Goal: Task Accomplishment & Management: Manage account settings

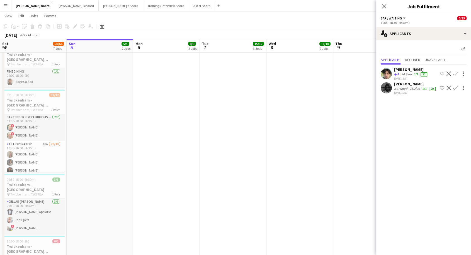
scroll to position [0, 258]
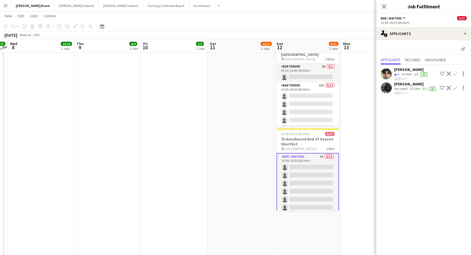
click at [409, 71] on div "elliott bradford" at bounding box center [411, 69] width 34 height 5
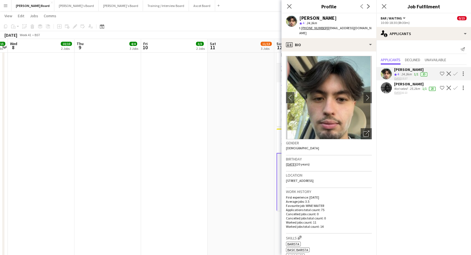
click at [401, 69] on div "elliott bradford" at bounding box center [411, 69] width 34 height 5
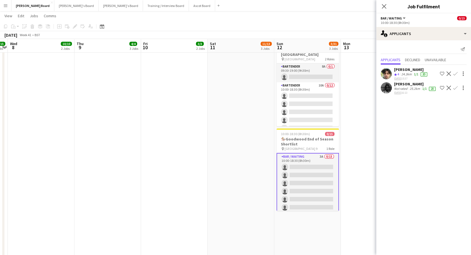
drag, startPoint x: 402, startPoint y: 72, endPoint x: 363, endPoint y: 43, distance: 48.5
click at [402, 70] on div "elliott bradford Crew rating 4 24.3km 1/1 20 05-10-2025 15:37" at bounding box center [411, 73] width 34 height 13
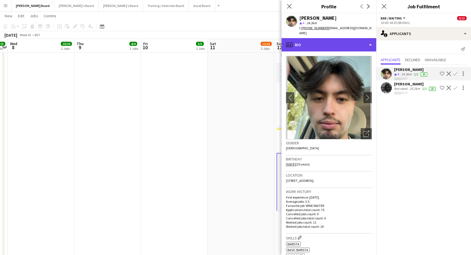
drag, startPoint x: 330, startPoint y: 37, endPoint x: 333, endPoint y: 40, distance: 4.3
click at [331, 38] on div "profile Bio" at bounding box center [328, 44] width 95 height 13
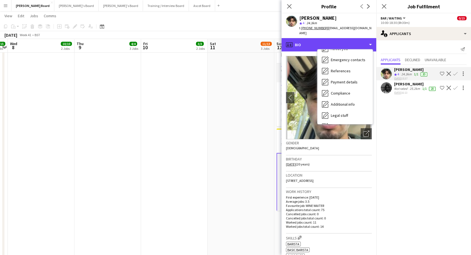
scroll to position [85, 0]
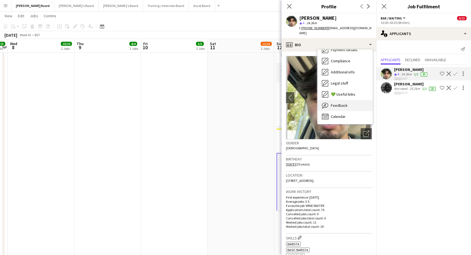
click at [347, 104] on div "Feedback Feedback" at bounding box center [344, 105] width 55 height 11
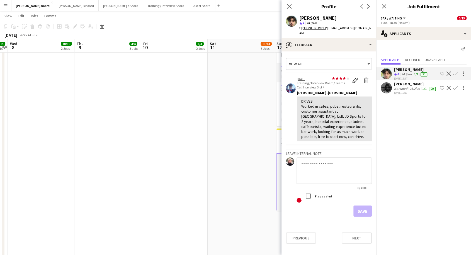
click at [455, 73] on app-icon "Confirm" at bounding box center [455, 74] width 4 height 4
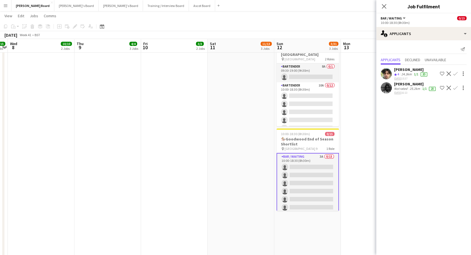
click at [456, 73] on app-icon "Confirm" at bounding box center [455, 74] width 4 height 4
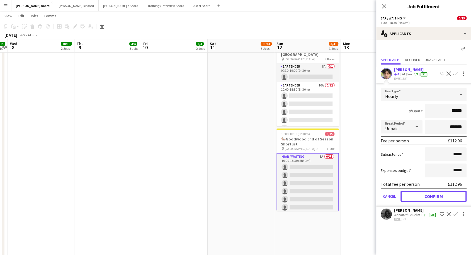
drag, startPoint x: 433, startPoint y: 197, endPoint x: 357, endPoint y: 196, distance: 75.8
click at [433, 197] on button "Confirm" at bounding box center [433, 196] width 66 height 11
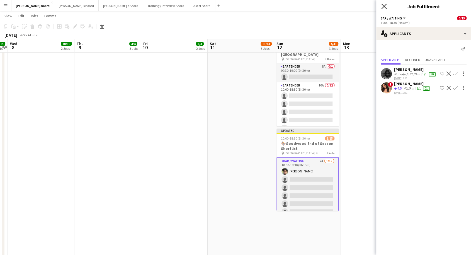
drag, startPoint x: 385, startPoint y: 9, endPoint x: 402, endPoint y: 21, distance: 21.3
click at [386, 9] on icon "Close pop-in" at bounding box center [383, 6] width 5 height 5
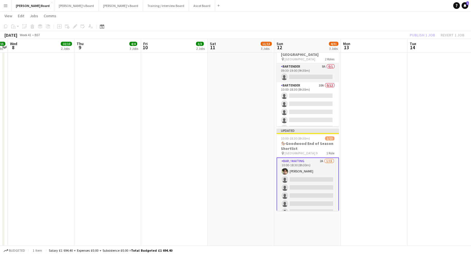
click at [429, 35] on div "Publish 1 job Revert 1 job" at bounding box center [437, 34] width 68 height 7
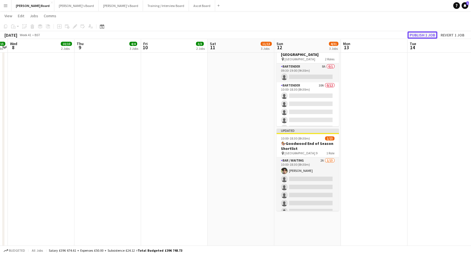
click at [421, 36] on button "Publish 1 job" at bounding box center [422, 34] width 30 height 7
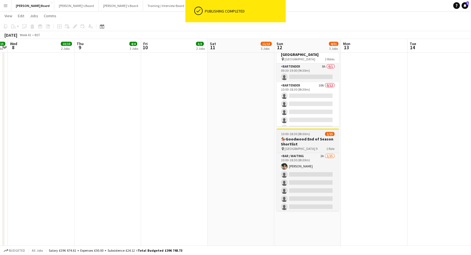
click at [305, 145] on h3 "🏇🏼Goodwood End of Season Shortlist" at bounding box center [307, 142] width 62 height 10
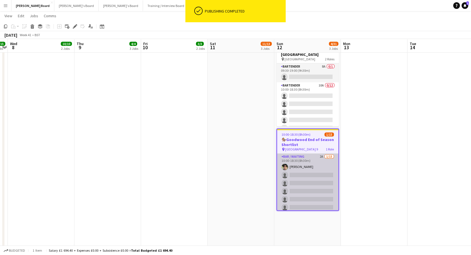
click at [311, 162] on app-card-role "Bar / Waiting 2A 1/15 10:00-18:30 (8h30m) elliott bradford single-neutral-actio…" at bounding box center [307, 220] width 61 height 132
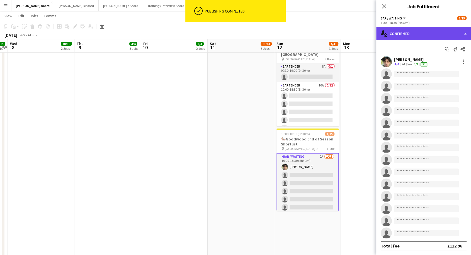
drag, startPoint x: 403, startPoint y: 32, endPoint x: 424, endPoint y: 43, distance: 23.3
click at [403, 32] on div "single-neutral-actions-check-2 Confirmed" at bounding box center [423, 33] width 95 height 13
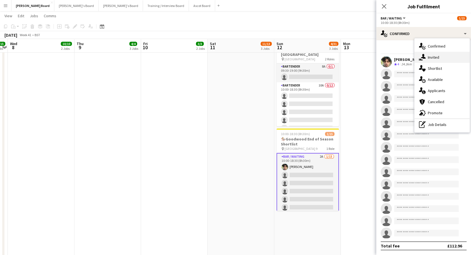
click at [439, 57] on span "Invited" at bounding box center [432, 57] width 11 height 5
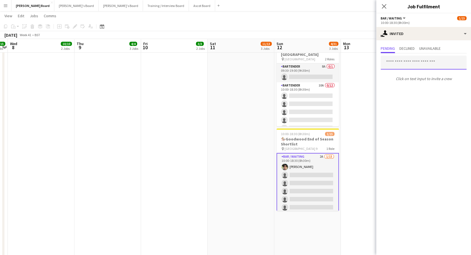
click at [399, 65] on input "text" at bounding box center [423, 63] width 86 height 14
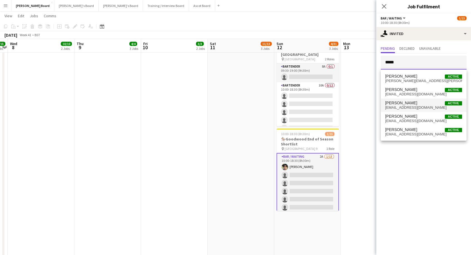
type input "*****"
click at [406, 107] on span "robinqjones@gmail.com" at bounding box center [423, 108] width 77 height 4
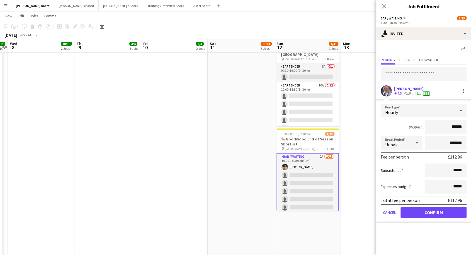
click at [397, 90] on div "Robin Jones" at bounding box center [412, 88] width 37 height 5
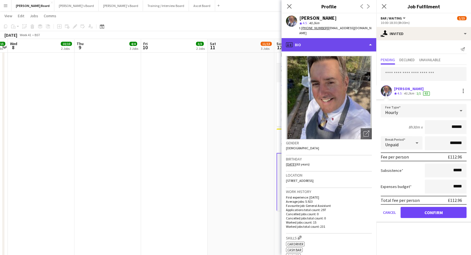
click at [309, 42] on div "profile Bio" at bounding box center [328, 44] width 95 height 13
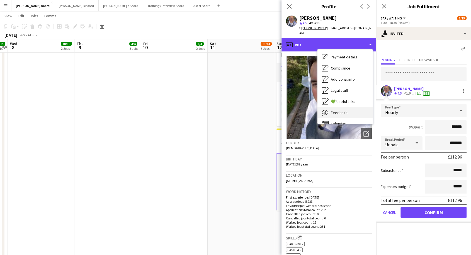
scroll to position [74, 0]
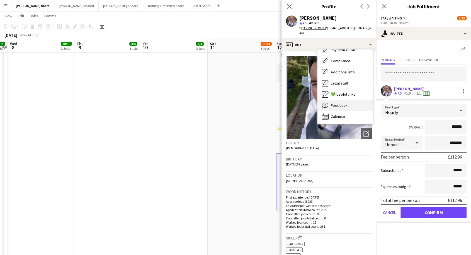
click at [343, 103] on span "Feedback" at bounding box center [339, 105] width 17 height 5
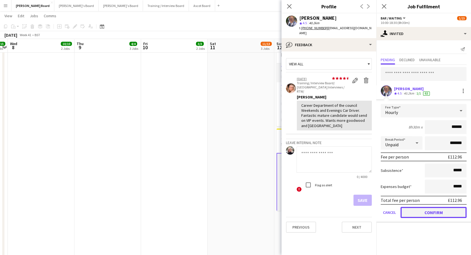
click at [428, 214] on button "Confirm" at bounding box center [433, 212] width 66 height 11
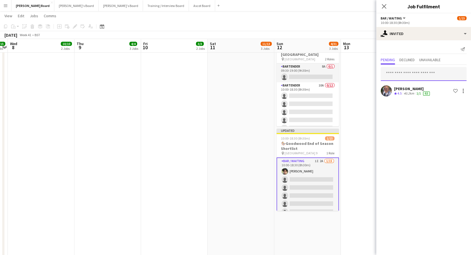
click at [403, 73] on input "text" at bounding box center [423, 74] width 86 height 14
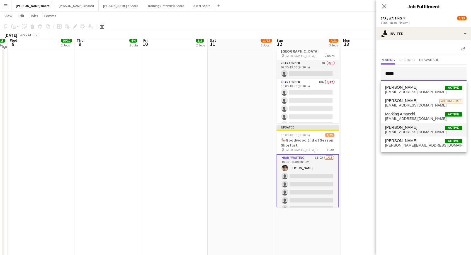
scroll to position [185, 0]
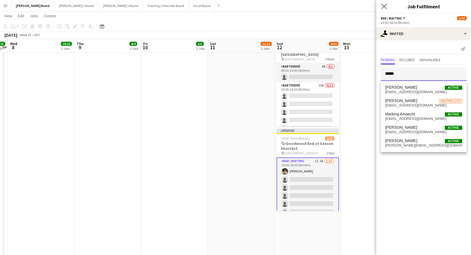
type input "*****"
click at [381, 4] on app-icon "Close pop-in" at bounding box center [384, 7] width 8 height 8
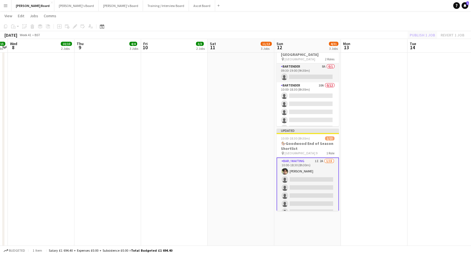
click at [426, 33] on div "Publish 1 job Revert 1 job" at bounding box center [437, 34] width 68 height 7
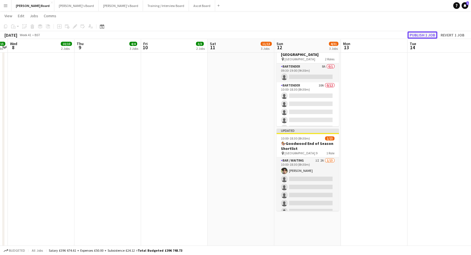
click at [424, 34] on button "Publish 1 job" at bounding box center [422, 34] width 30 height 7
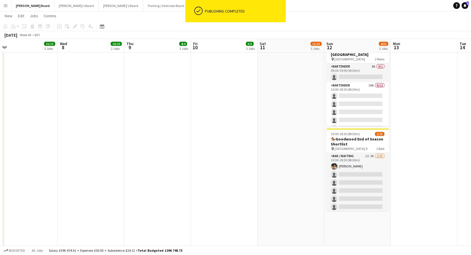
scroll to position [0, 133]
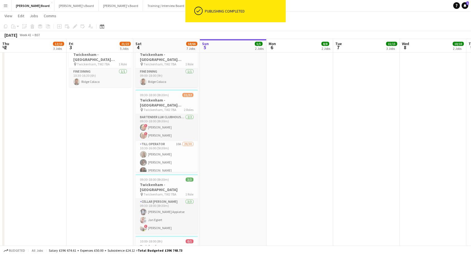
drag, startPoint x: 18, startPoint y: 138, endPoint x: 475, endPoint y: 147, distance: 457.1
click at [470, 147] on html "ok-circled Publishing completed Menu Boards Boards Boards All jobs Status Workf…" at bounding box center [235, 235] width 471 height 840
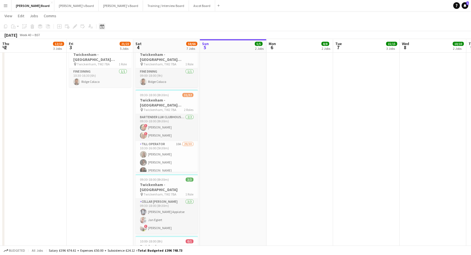
click at [100, 28] on icon "Date picker" at bounding box center [102, 26] width 4 height 4
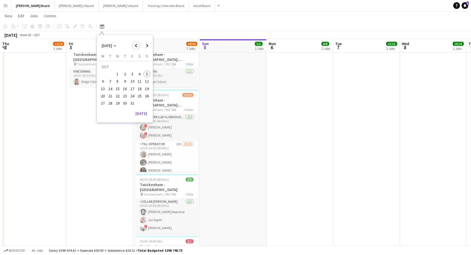
click at [137, 46] on span "Previous month" at bounding box center [135, 45] width 11 height 11
click at [141, 81] on span "13" at bounding box center [139, 81] width 7 height 7
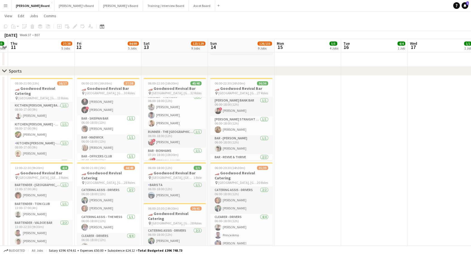
scroll to position [216, 0]
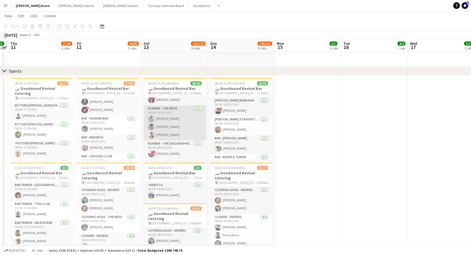
click at [184, 121] on app-card-role "RUNNER - THE MESS 3/3 06:00-18:00 (12h) James Dunsford Evans Harry Finch James …" at bounding box center [174, 123] width 62 height 35
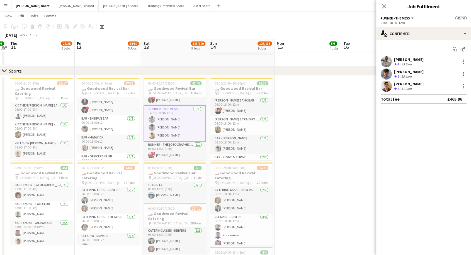
click at [414, 62] on div "James Dunsford Evans" at bounding box center [409, 59] width 30 height 5
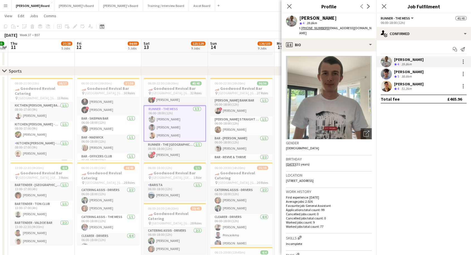
click at [103, 26] on icon at bounding box center [102, 26] width 4 height 4
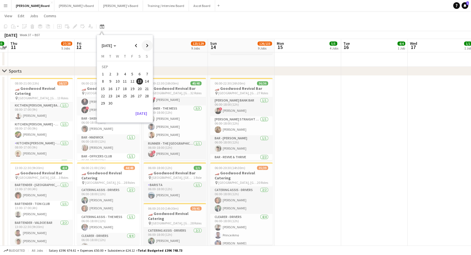
click at [147, 45] on span "Next month" at bounding box center [146, 45] width 11 height 11
click at [148, 80] on span "12" at bounding box center [146, 81] width 7 height 7
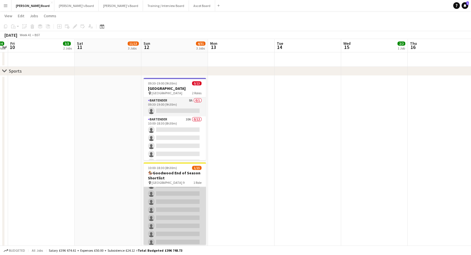
click at [176, 193] on app-card-role "Bar / Waiting 1I 2A 1/15 10:00-18:30 (8h30m) elliott bradford single-neutral-ac…" at bounding box center [174, 222] width 62 height 132
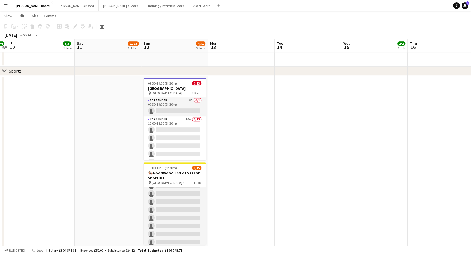
scroll to position [31, 0]
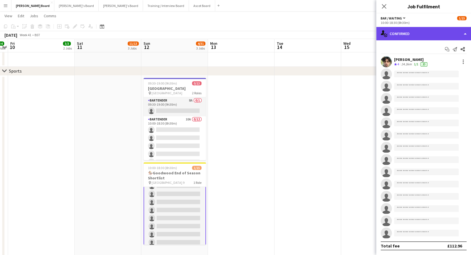
drag, startPoint x: 422, startPoint y: 32, endPoint x: 424, endPoint y: 36, distance: 4.6
click at [422, 32] on div "single-neutral-actions-check-2 Confirmed" at bounding box center [423, 33] width 95 height 13
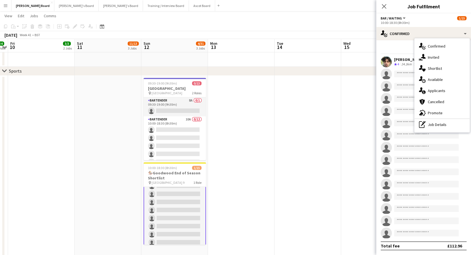
drag, startPoint x: 431, startPoint y: 56, endPoint x: 419, endPoint y: 63, distance: 13.6
click at [431, 56] on span "Invited" at bounding box center [432, 57] width 11 height 5
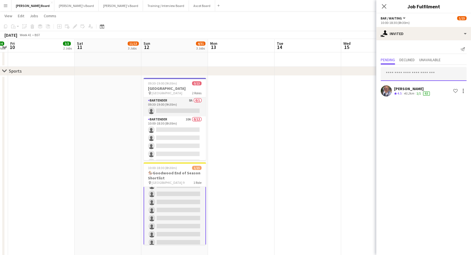
click at [404, 72] on input "text" at bounding box center [423, 74] width 86 height 14
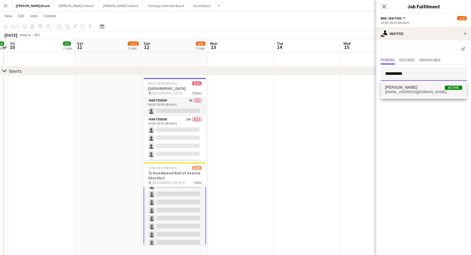
type input "**********"
drag, startPoint x: 412, startPoint y: 89, endPoint x: 406, endPoint y: 105, distance: 17.3
click at [412, 89] on span "James Dunsford Evans" at bounding box center [401, 87] width 32 height 5
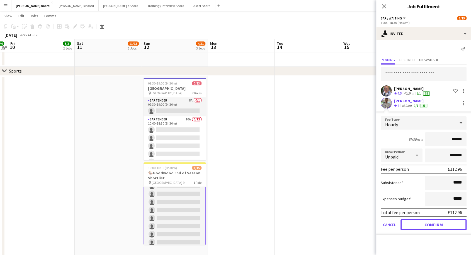
click at [438, 225] on button "Confirm" at bounding box center [433, 224] width 66 height 11
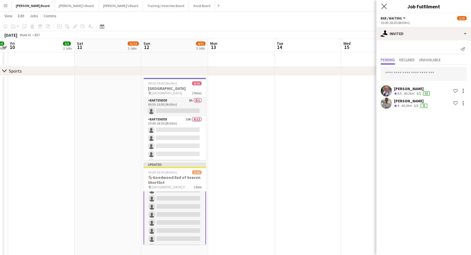
click at [384, 9] on icon "Close pop-in" at bounding box center [383, 6] width 5 height 5
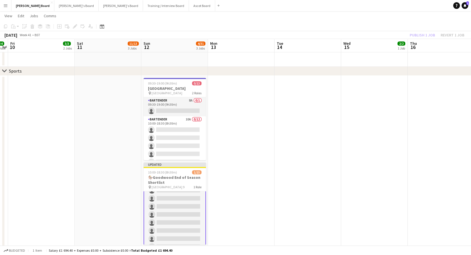
drag, startPoint x: 165, startPoint y: 208, endPoint x: 190, endPoint y: 205, distance: 25.5
click at [165, 208] on app-card-role "Bar / Waiting 2I 2A 1/15 10:00-18:30 (8h30m) elliott bradford single-neutral-ac…" at bounding box center [174, 226] width 62 height 133
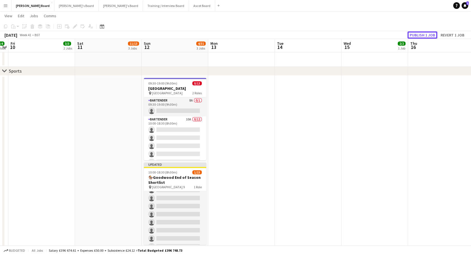
drag, startPoint x: 426, startPoint y: 31, endPoint x: 424, endPoint y: 38, distance: 6.9
click at [426, 32] on button "Publish 1 job" at bounding box center [422, 34] width 30 height 7
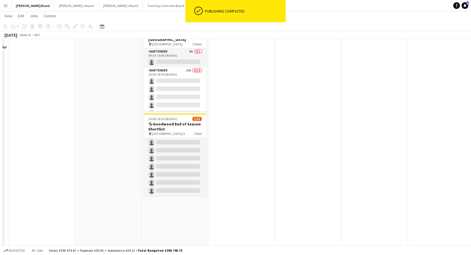
scroll to position [340, 0]
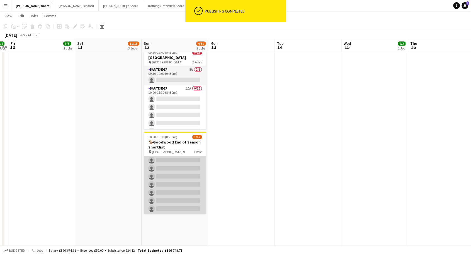
drag, startPoint x: 175, startPoint y: 177, endPoint x: 152, endPoint y: 180, distance: 23.4
click at [175, 177] on app-card-role "Bar / Waiting 2I 2A 1/15 10:00-18:30 (8h30m) elliott bradford single-neutral-ac…" at bounding box center [175, 148] width 62 height 132
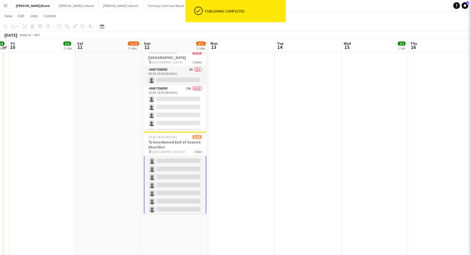
scroll to position [74, 0]
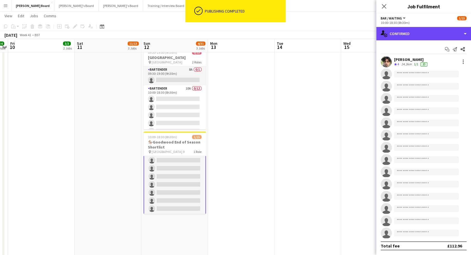
drag, startPoint x: 417, startPoint y: 30, endPoint x: 432, endPoint y: 58, distance: 31.9
click at [417, 30] on div "single-neutral-actions-check-2 Confirmed" at bounding box center [423, 33] width 95 height 13
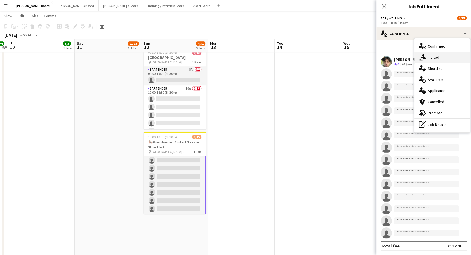
click at [436, 60] on div "single-neutral-actions-share-1 Invited" at bounding box center [441, 57] width 55 height 11
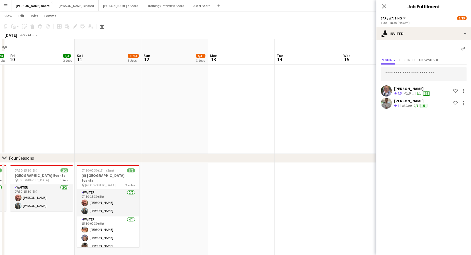
scroll to position [564, 0]
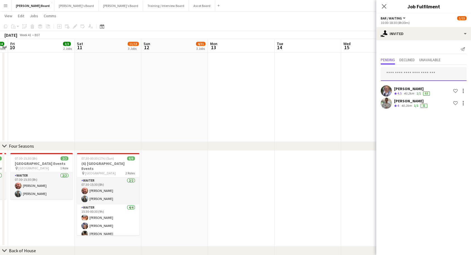
click at [425, 76] on input "text" at bounding box center [423, 74] width 86 height 14
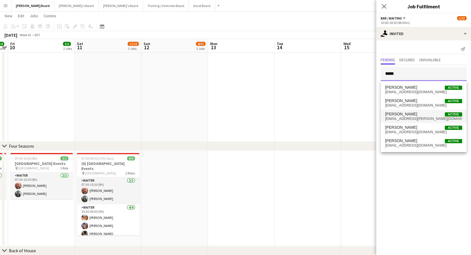
type input "****"
click at [413, 119] on span "noah.campbell@btinternet.com" at bounding box center [423, 119] width 77 height 4
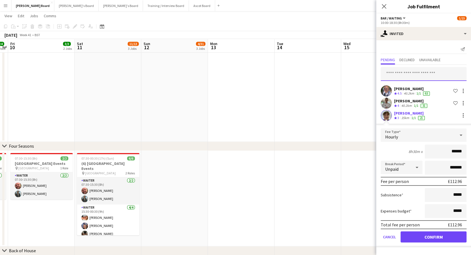
drag, startPoint x: 403, startPoint y: 74, endPoint x: 410, endPoint y: 82, distance: 9.9
click at [404, 74] on input "text" at bounding box center [423, 74] width 86 height 14
click at [393, 235] on button "Cancel" at bounding box center [389, 237] width 18 height 11
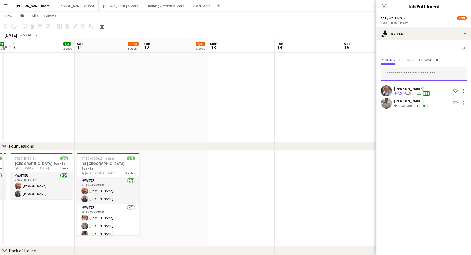
click at [394, 72] on input "text" at bounding box center [423, 74] width 86 height 14
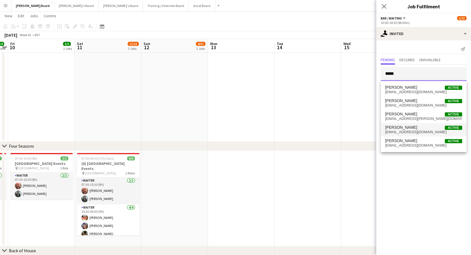
type input "****"
click at [405, 132] on span "noahjcam2@gmail.com" at bounding box center [423, 132] width 77 height 4
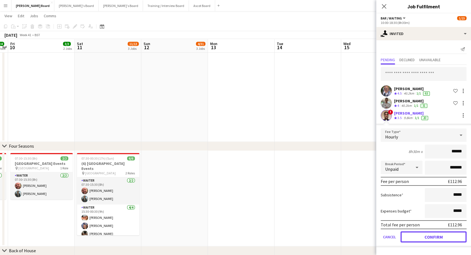
click at [426, 236] on button "Confirm" at bounding box center [433, 237] width 66 height 11
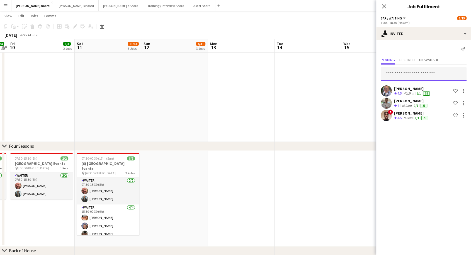
click at [406, 75] on input "text" at bounding box center [423, 74] width 86 height 14
click at [385, 6] on icon "Close pop-in" at bounding box center [383, 6] width 5 height 5
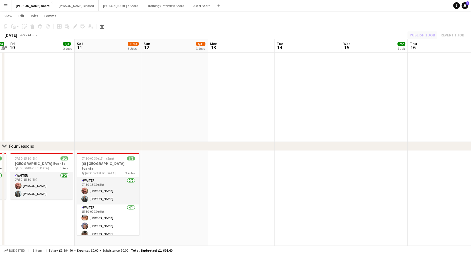
click at [419, 34] on div "Publish 1 job Revert 1 job" at bounding box center [437, 34] width 68 height 7
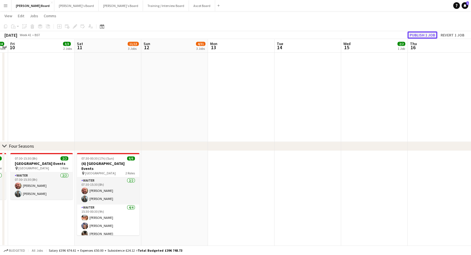
drag, startPoint x: 424, startPoint y: 33, endPoint x: 352, endPoint y: 57, distance: 75.4
click at [423, 33] on button "Publish 1 job" at bounding box center [422, 34] width 30 height 7
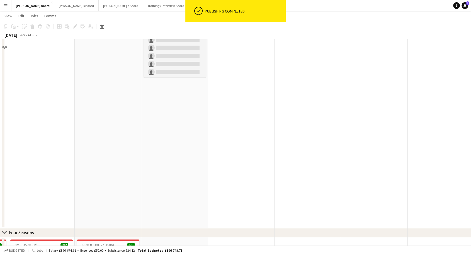
scroll to position [409, 0]
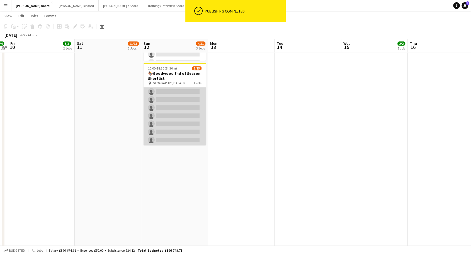
click at [177, 94] on app-card-role "Bar / Waiting 3I 2A 1/15 10:00-18:30 (8h30m) elliott bradford single-neutral-ac…" at bounding box center [174, 80] width 62 height 132
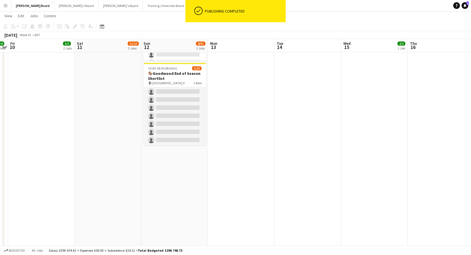
scroll to position [74, 0]
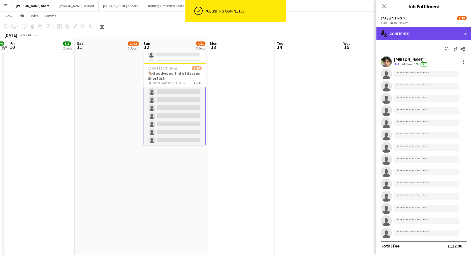
click at [418, 35] on div "single-neutral-actions-check-2 Confirmed" at bounding box center [423, 33] width 95 height 13
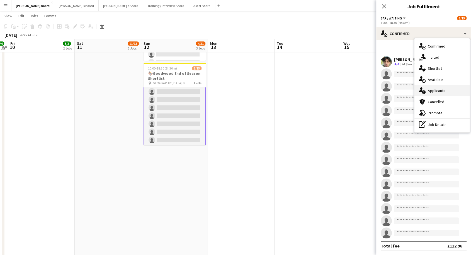
drag, startPoint x: 446, startPoint y: 91, endPoint x: 418, endPoint y: 82, distance: 28.9
click at [445, 91] on div "single-neutral-actions-information Applicants" at bounding box center [441, 90] width 55 height 11
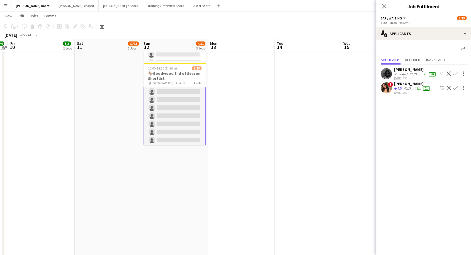
click at [453, 90] on app-icon "Confirm" at bounding box center [455, 88] width 4 height 4
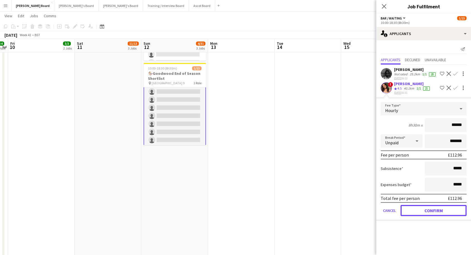
click at [436, 216] on button "Confirm" at bounding box center [433, 210] width 66 height 11
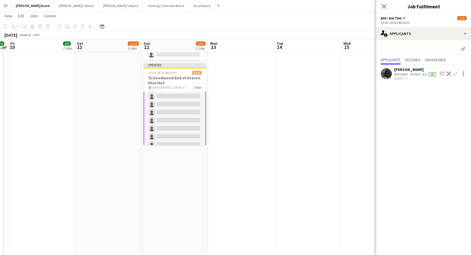
click at [413, 70] on div "[PERSON_NAME]" at bounding box center [415, 69] width 43 height 5
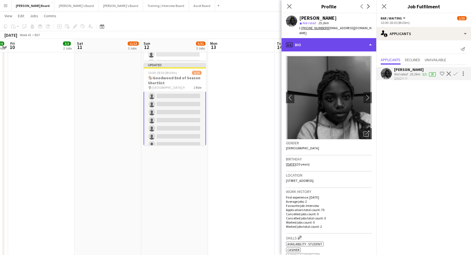
click at [312, 40] on div "profile Bio" at bounding box center [328, 44] width 95 height 13
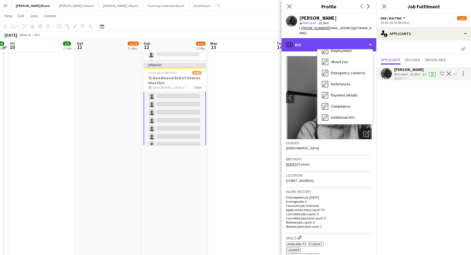
scroll to position [85, 0]
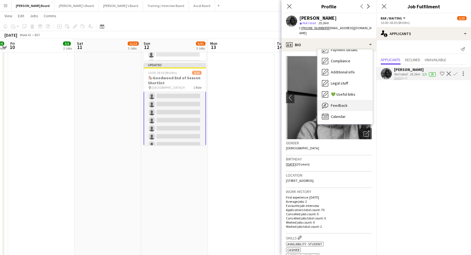
click at [338, 103] on span "Feedback" at bounding box center [339, 105] width 17 height 5
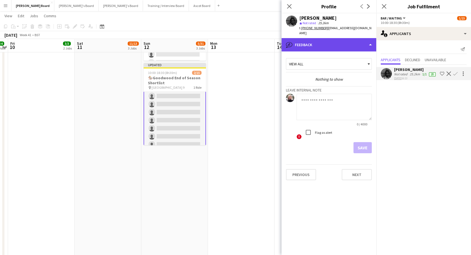
click at [334, 41] on div "bubble-pencil Feedback" at bounding box center [328, 44] width 95 height 13
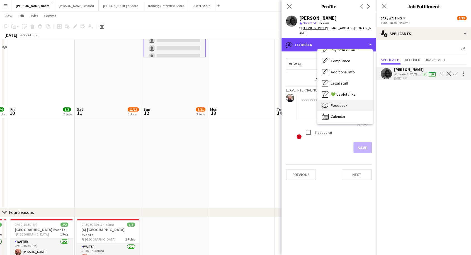
scroll to position [564, 0]
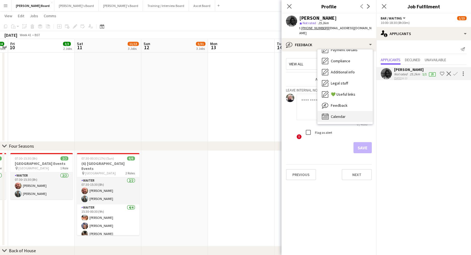
click at [347, 111] on div "Calendar Calendar" at bounding box center [344, 116] width 55 height 11
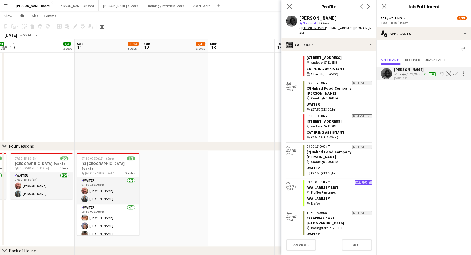
scroll to position [2356, 0]
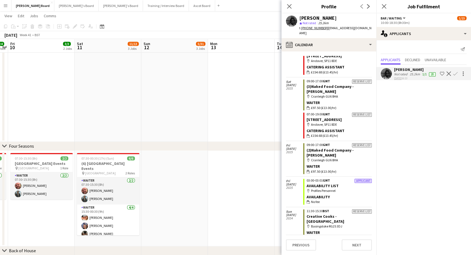
click at [413, 68] on div "[PERSON_NAME]" at bounding box center [415, 69] width 43 height 5
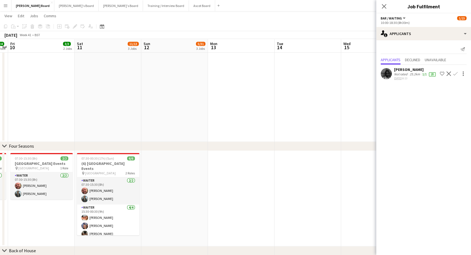
click at [398, 70] on div "[PERSON_NAME]" at bounding box center [415, 69] width 43 height 5
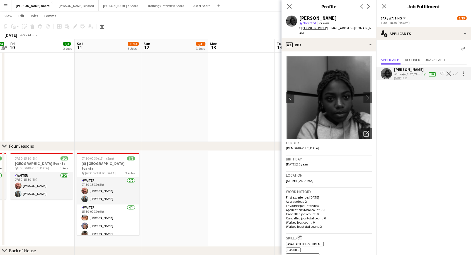
drag, startPoint x: 299, startPoint y: 16, endPoint x: 363, endPoint y: 18, distance: 64.1
click at [373, 16] on app-profile-header "Stephanie Chioma-Abugwu star Not rated 25.2km t. +447468023939 | chiomaabugwu@g…" at bounding box center [328, 25] width 95 height 25
copy div "[PERSON_NAME]"
drag, startPoint x: 288, startPoint y: 4, endPoint x: 141, endPoint y: 74, distance: 162.2
click at [288, 5] on icon "Close pop-in" at bounding box center [288, 6] width 5 height 5
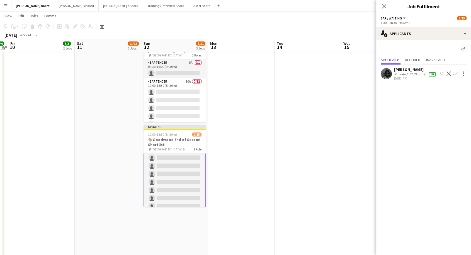
scroll to position [0, 0]
click at [180, 192] on app-card-role "Bar / Waiting 3I 1A 2/15 10:00-18:30 (8h30m) elliott bradford ! Aimee Newenham …" at bounding box center [174, 220] width 62 height 133
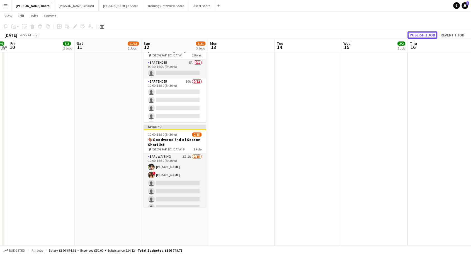
click at [414, 33] on button "Publish 1 job" at bounding box center [422, 34] width 30 height 7
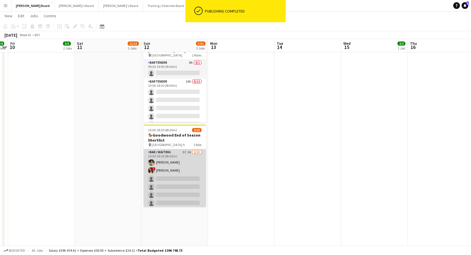
click at [177, 169] on app-card-role "Bar / Waiting 3I 1A 2/15 10:00-18:30 (8h30m) elliott bradford ! Aimee Newenham …" at bounding box center [174, 215] width 62 height 132
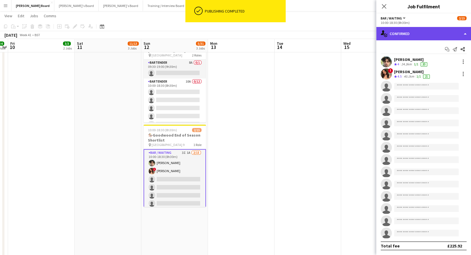
click at [423, 33] on div "single-neutral-actions-check-2 Confirmed" at bounding box center [423, 33] width 95 height 13
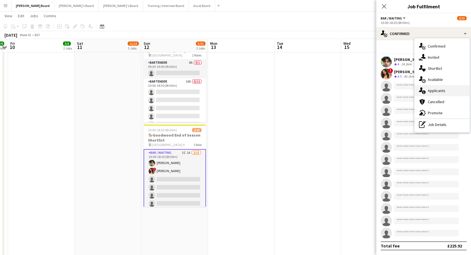
click at [446, 92] on div "single-neutral-actions-information Applicants" at bounding box center [441, 90] width 55 height 11
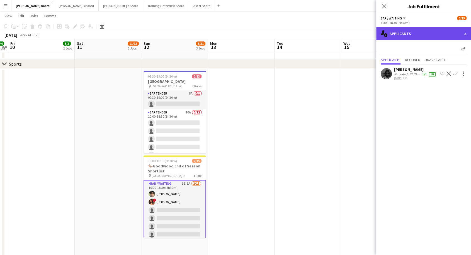
drag, startPoint x: 421, startPoint y: 33, endPoint x: 435, endPoint y: 51, distance: 22.6
click at [421, 33] on div "single-neutral-actions-information Applicants" at bounding box center [423, 33] width 95 height 13
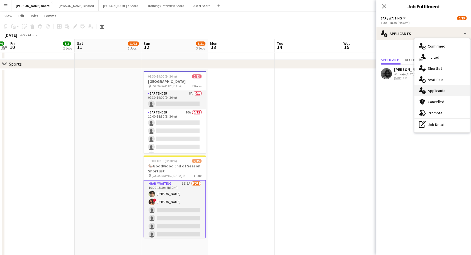
click at [449, 91] on div "single-neutral-actions-information Applicants" at bounding box center [441, 90] width 55 height 11
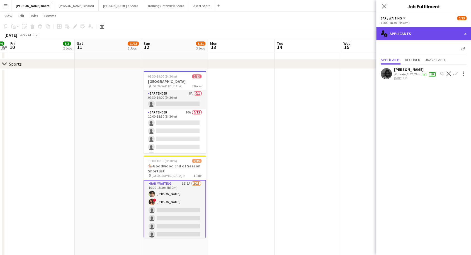
click at [423, 31] on div "single-neutral-actions-information Applicants" at bounding box center [423, 33] width 95 height 13
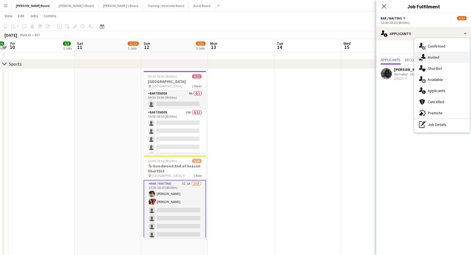
drag, startPoint x: 438, startPoint y: 56, endPoint x: 426, endPoint y: 60, distance: 12.4
click at [437, 56] on span "Invited" at bounding box center [432, 57] width 11 height 5
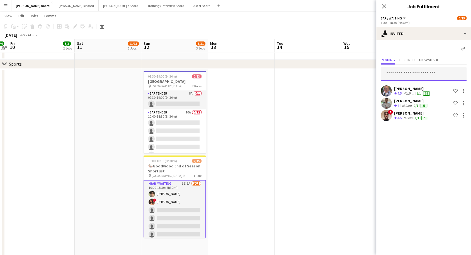
click at [404, 74] on input "text" at bounding box center [423, 74] width 86 height 14
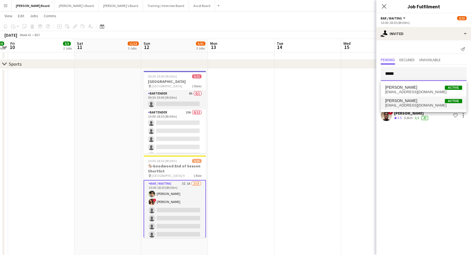
type input "*****"
click at [404, 99] on span "Alison Bailey" at bounding box center [401, 101] width 32 height 5
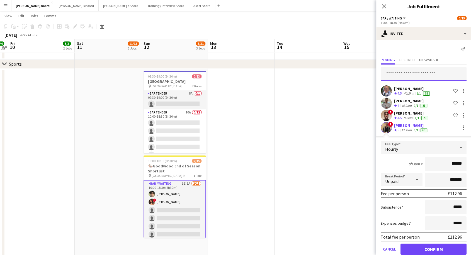
click at [401, 75] on input "text" at bounding box center [423, 74] width 86 height 14
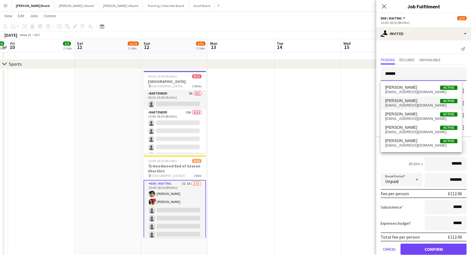
type input "******"
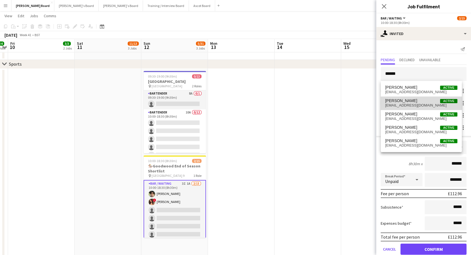
click at [413, 103] on span "ameliabailey9853@gmail.com" at bounding box center [421, 105] width 72 height 4
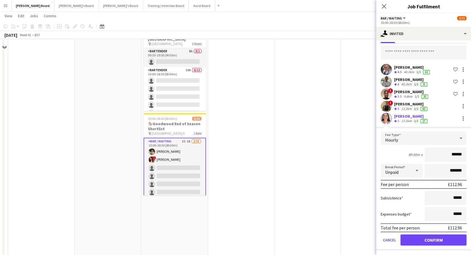
scroll to position [409, 0]
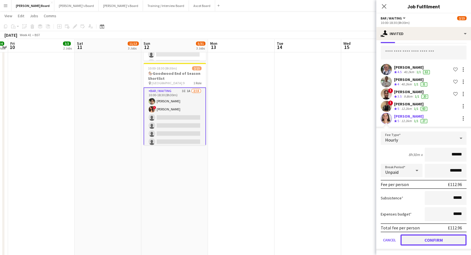
click at [426, 237] on button "Confirm" at bounding box center [433, 240] width 66 height 11
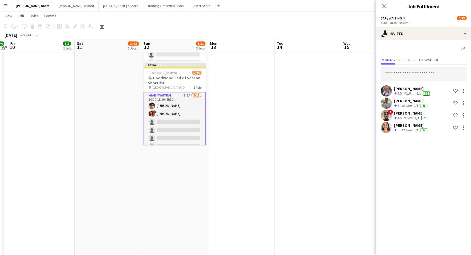
scroll to position [0, 0]
click at [410, 76] on input "text" at bounding box center [423, 74] width 86 height 14
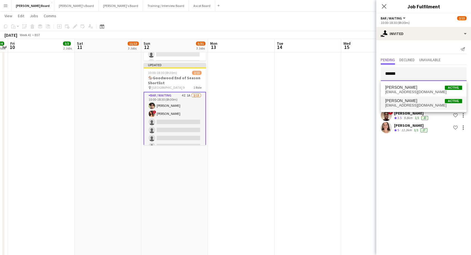
type input "******"
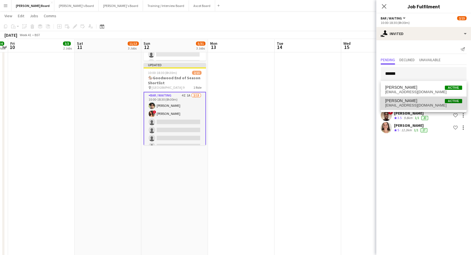
click at [398, 102] on span "Alison Bailey" at bounding box center [401, 101] width 32 height 5
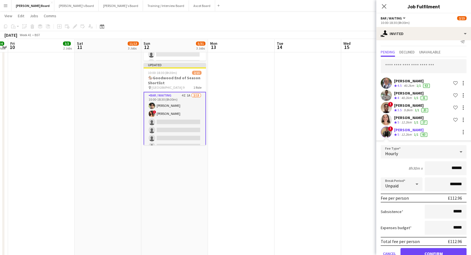
scroll to position [21, 0]
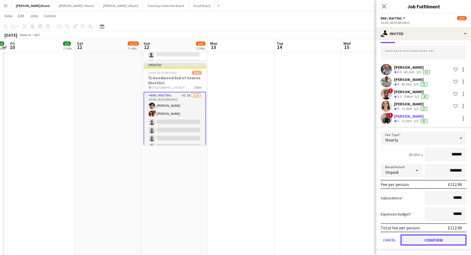
click at [438, 240] on button "Confirm" at bounding box center [433, 240] width 66 height 11
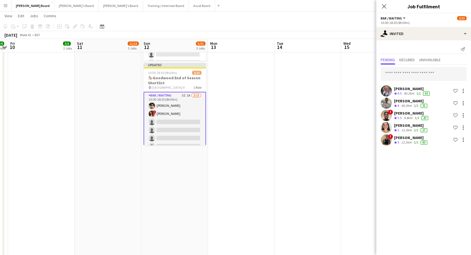
scroll to position [0, 0]
click at [414, 73] on input "text" at bounding box center [423, 74] width 86 height 14
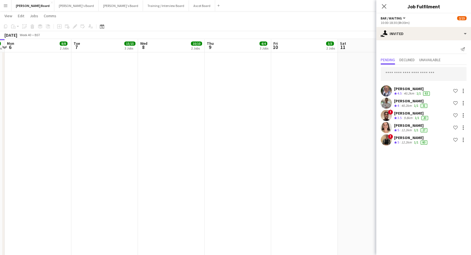
drag, startPoint x: 58, startPoint y: 87, endPoint x: 321, endPoint y: 104, distance: 263.5
click at [321, 104] on app-calendar-viewport "Sat 4 58/66 7 Jobs Sun 5 5/5 2 Jobs Mon 6 8/8 2 Jobs Tue 7 15/15 3 Jobs Wed 8 1…" at bounding box center [235, 117] width 471 height 1008
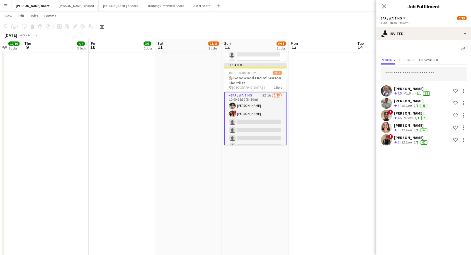
drag, startPoint x: 276, startPoint y: 106, endPoint x: 104, endPoint y: 117, distance: 172.7
click at [103, 116] on app-calendar-viewport "Mon 6 8/8 2 Jobs Tue 7 15/15 3 Jobs Wed 8 10/10 2 Jobs Thu 9 4/4 3 Jobs Fri 10 …" at bounding box center [235, 117] width 471 height 1008
click at [408, 73] on input "text" at bounding box center [423, 74] width 86 height 14
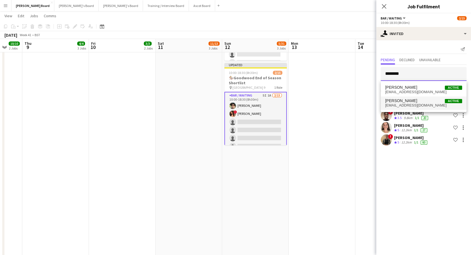
type input "********"
drag, startPoint x: 409, startPoint y: 109, endPoint x: 411, endPoint y: 112, distance: 3.6
click at [409, 108] on mat-option "Jacqueline Whitehorn-Scott Active scottwhitehorn@icloud.com" at bounding box center [423, 103] width 86 height 13
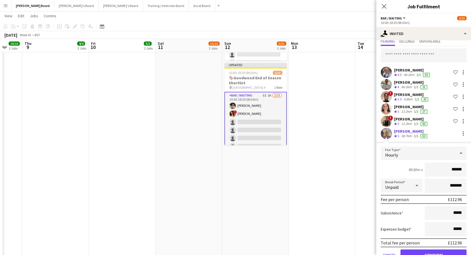
scroll to position [33, 0]
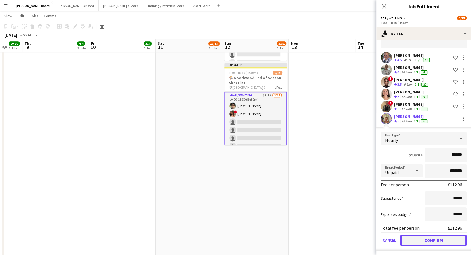
drag, startPoint x: 429, startPoint y: 241, endPoint x: 428, endPoint y: 216, distance: 25.3
click at [429, 241] on button "Confirm" at bounding box center [433, 240] width 66 height 11
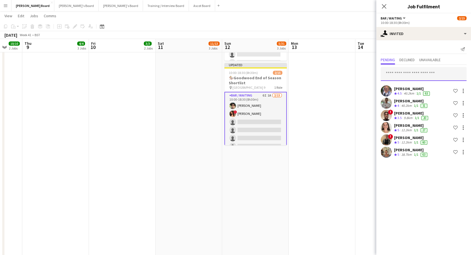
click at [405, 69] on input "text" at bounding box center [423, 74] width 86 height 14
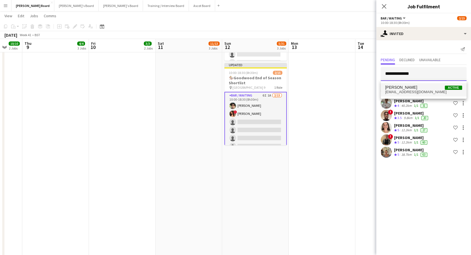
type input "**********"
click at [408, 92] on span "spikeusmaximus@icloud.com" at bounding box center [423, 92] width 77 height 4
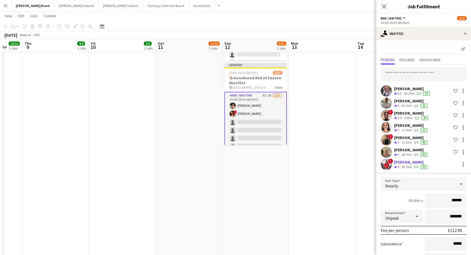
click at [412, 165] on div "38.7km" at bounding box center [406, 167] width 13 height 5
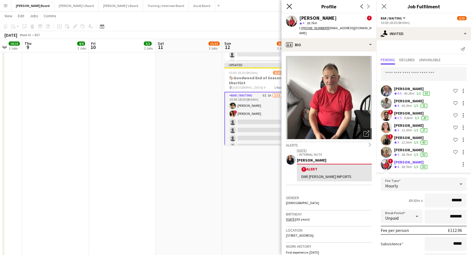
click at [290, 7] on icon at bounding box center [288, 6] width 5 height 5
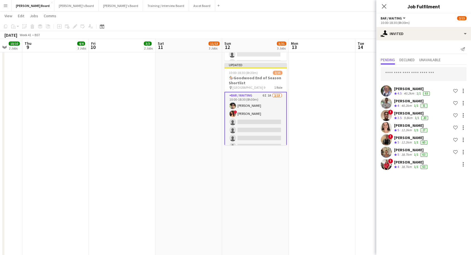
click at [411, 163] on div "Mark Whitehorn" at bounding box center [411, 162] width 34 height 5
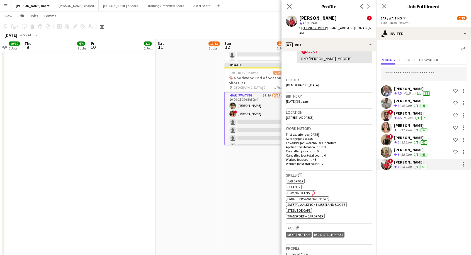
scroll to position [155, 0]
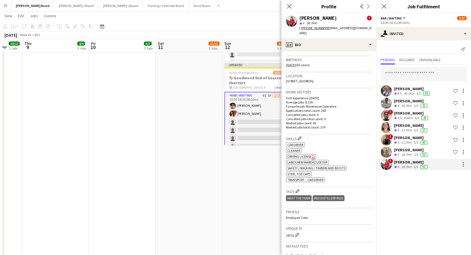
click at [242, 108] on app-card-role "Bar / Waiting 6I 1A 2/15 10:00-18:30 (8h30m) elliott bradford ! Aimee Newenham …" at bounding box center [255, 158] width 62 height 133
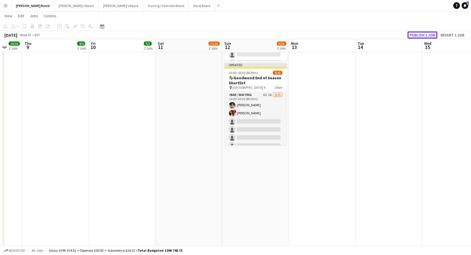
click at [422, 37] on button "Publish 1 job" at bounding box center [422, 34] width 30 height 7
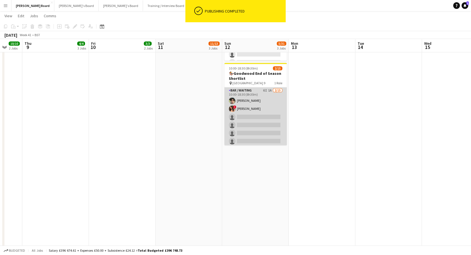
click at [248, 97] on app-card-role "Bar / Waiting 6I 1A 2/15 10:00-18:30 (8h30m) elliott bradford ! Aimee Newenham …" at bounding box center [255, 153] width 62 height 132
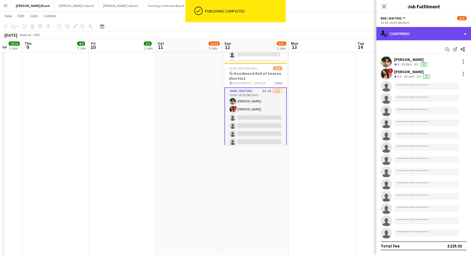
click at [409, 34] on div "single-neutral-actions-check-2 Confirmed" at bounding box center [423, 33] width 95 height 13
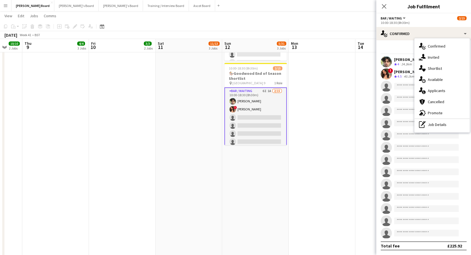
drag, startPoint x: 434, startPoint y: 58, endPoint x: 426, endPoint y: 90, distance: 32.5
click at [434, 58] on span "Invited" at bounding box center [432, 57] width 11 height 5
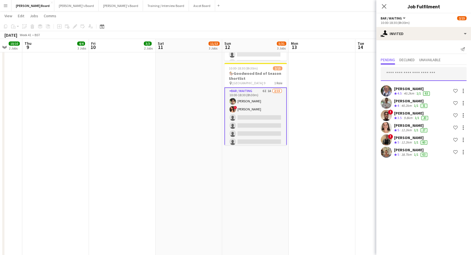
click at [405, 76] on input "text" at bounding box center [423, 74] width 86 height 14
type input "**********"
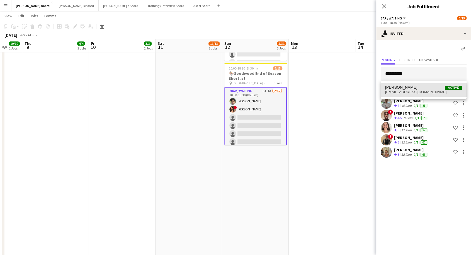
click at [408, 92] on span "spikeusmaximus@icloud.com" at bounding box center [423, 92] width 77 height 4
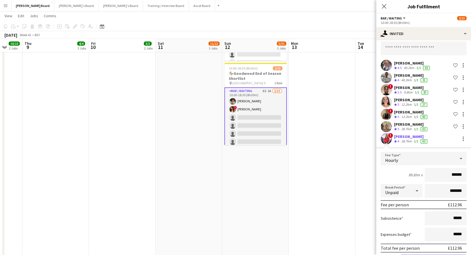
scroll to position [46, 0]
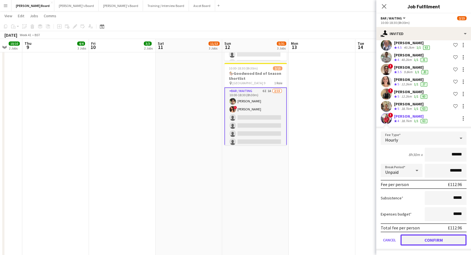
click at [433, 240] on button "Confirm" at bounding box center [433, 240] width 66 height 11
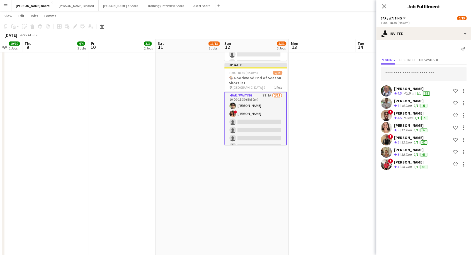
drag, startPoint x: 251, startPoint y: 103, endPoint x: 254, endPoint y: 101, distance: 3.5
click at [251, 103] on app-card-role "Bar / Waiting 7I 1A 2/15 10:00-18:30 (8h30m) elliott bradford ! Aimee Newenham …" at bounding box center [255, 158] width 62 height 133
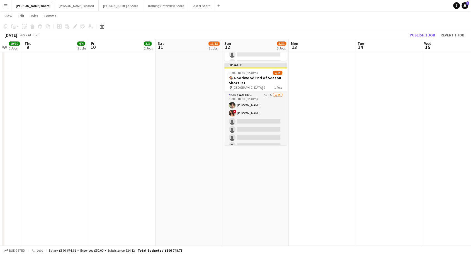
scroll to position [0, 177]
drag, startPoint x: 421, startPoint y: 32, endPoint x: 390, endPoint y: 57, distance: 39.8
click at [421, 32] on button "Publish 1 job" at bounding box center [422, 34] width 30 height 7
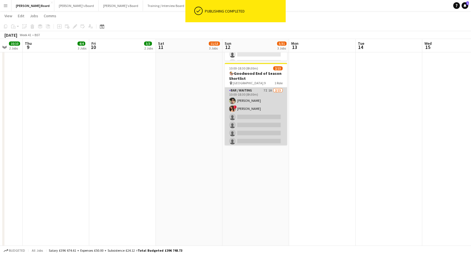
click at [257, 96] on app-card-role "Bar / Waiting 7I 1A 2/15 10:00-18:30 (8h30m) elliott bradford ! Aimee Newenham …" at bounding box center [255, 153] width 62 height 132
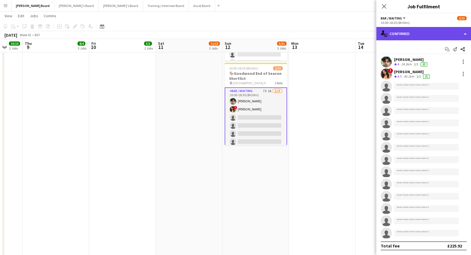
click at [412, 34] on div "single-neutral-actions-check-2 Confirmed" at bounding box center [423, 33] width 95 height 13
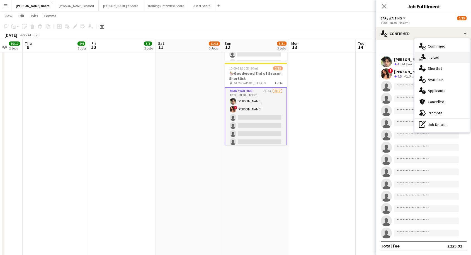
click at [436, 60] on div "single-neutral-actions-share-1 Invited" at bounding box center [441, 57] width 55 height 11
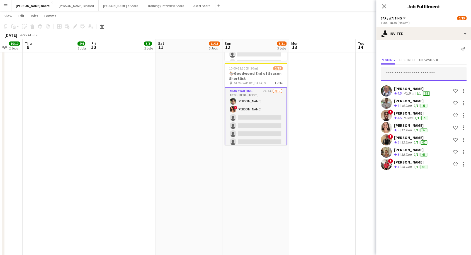
click at [400, 75] on input "text" at bounding box center [423, 74] width 86 height 14
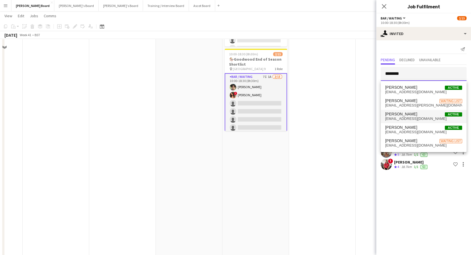
scroll to position [409, 0]
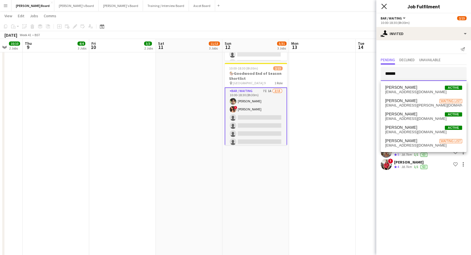
type input "******"
click at [385, 8] on icon at bounding box center [383, 6] width 5 height 5
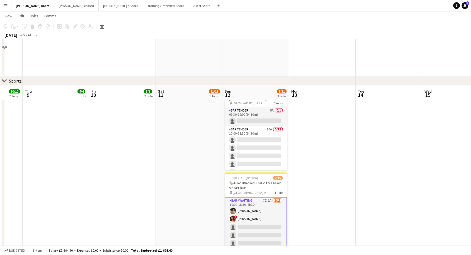
scroll to position [347, 0]
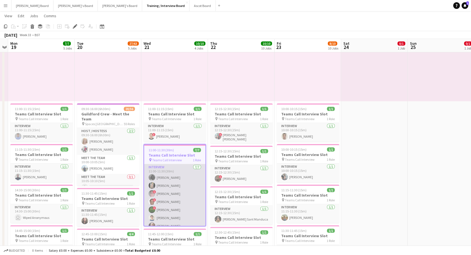
scroll to position [5, 0]
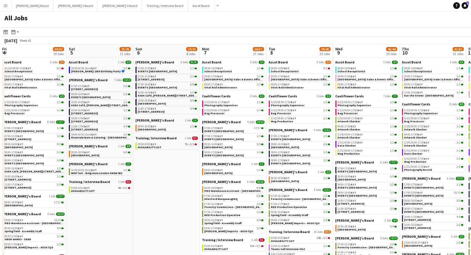
scroll to position [0, 229]
